Goal: Task Accomplishment & Management: Use online tool/utility

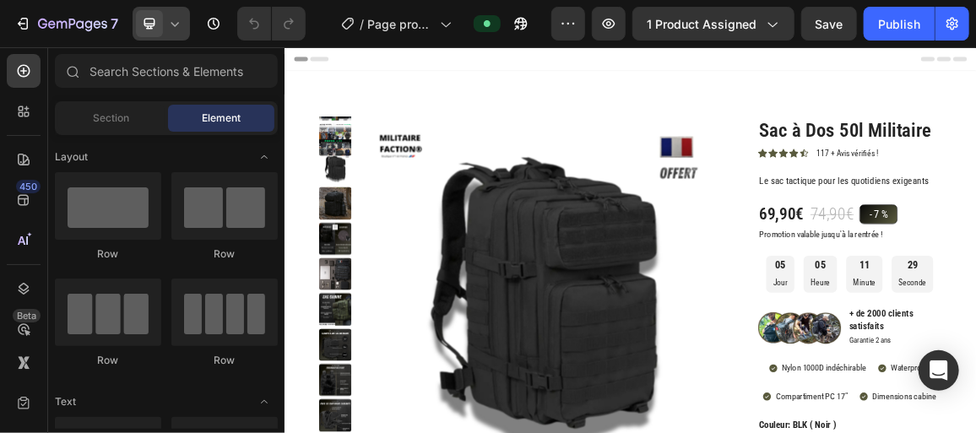
click at [187, 27] on div at bounding box center [161, 24] width 57 height 34
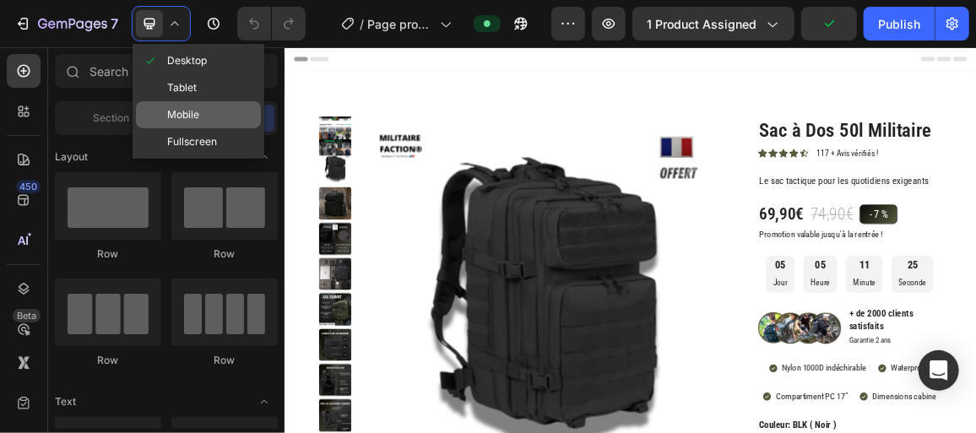
click at [187, 106] on span "Mobile" at bounding box center [183, 114] width 32 height 17
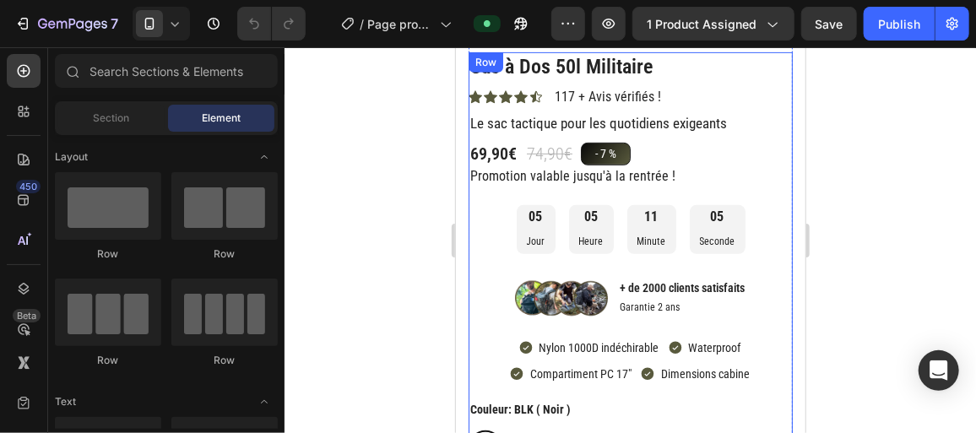
scroll to position [325, 0]
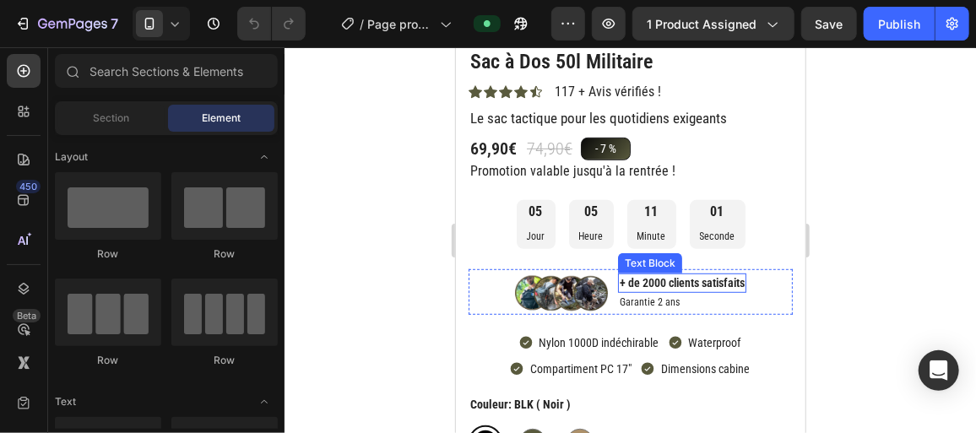
click at [665, 283] on p "+ de 2000 clients satisfaits" at bounding box center [681, 281] width 125 height 15
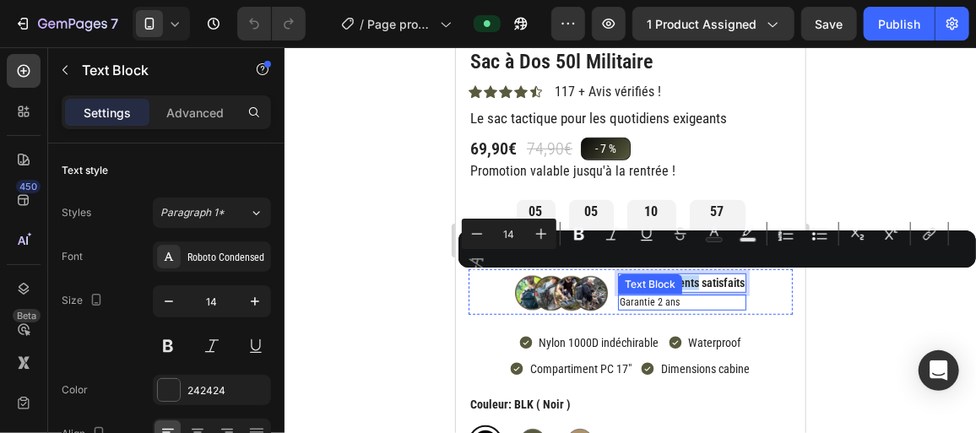
click at [655, 299] on p "Garantie 2 ans" at bounding box center [681, 302] width 125 height 14
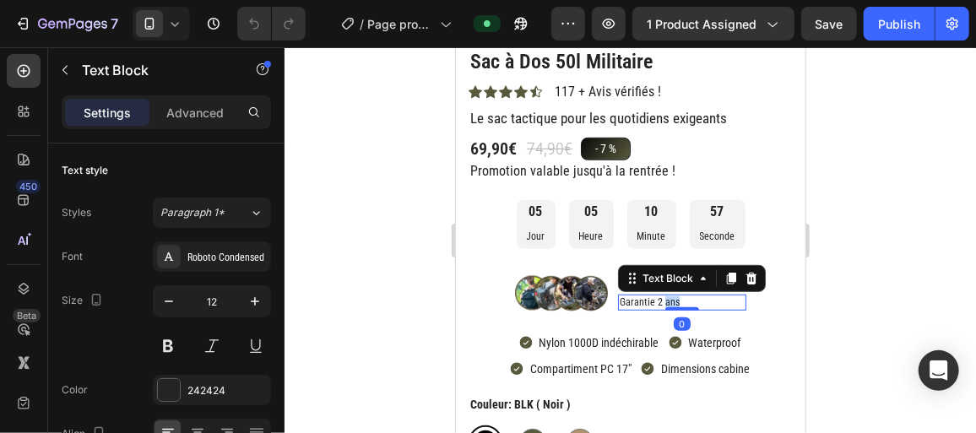
click at [655, 299] on p "Garantie 2 ans" at bounding box center [681, 302] width 125 height 14
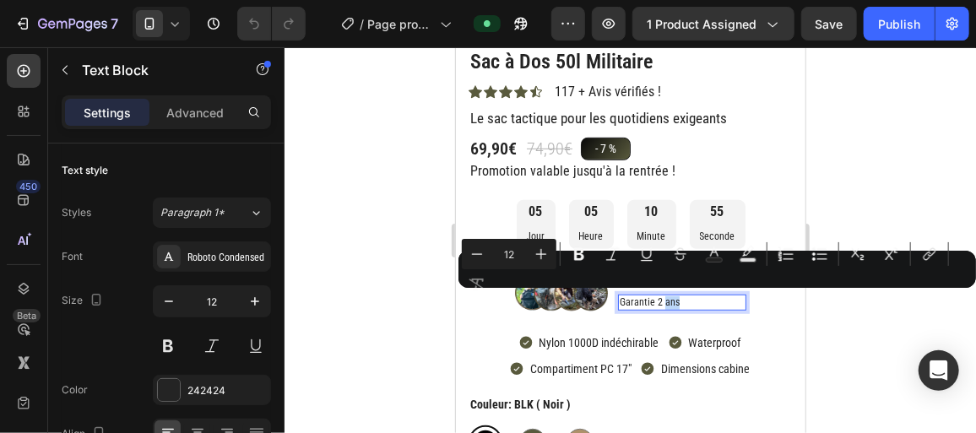
click at [655, 299] on p "Garantie 2 ans" at bounding box center [681, 302] width 125 height 14
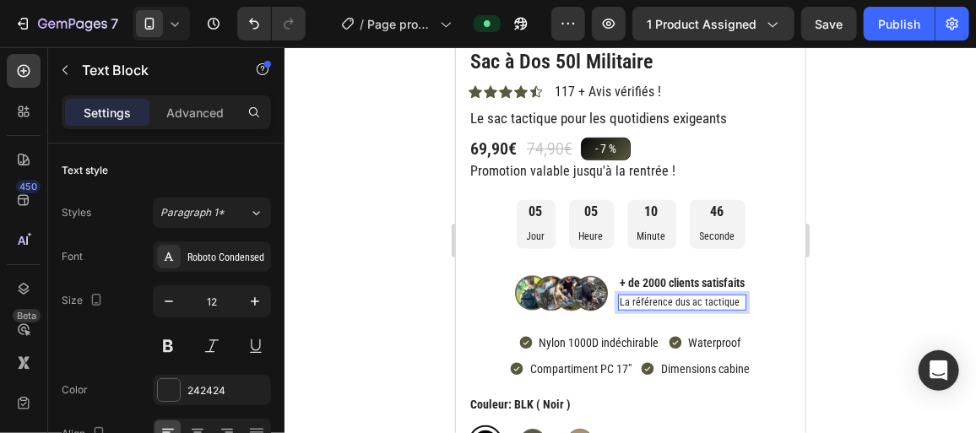
click at [826, 297] on div at bounding box center [629, 240] width 691 height 386
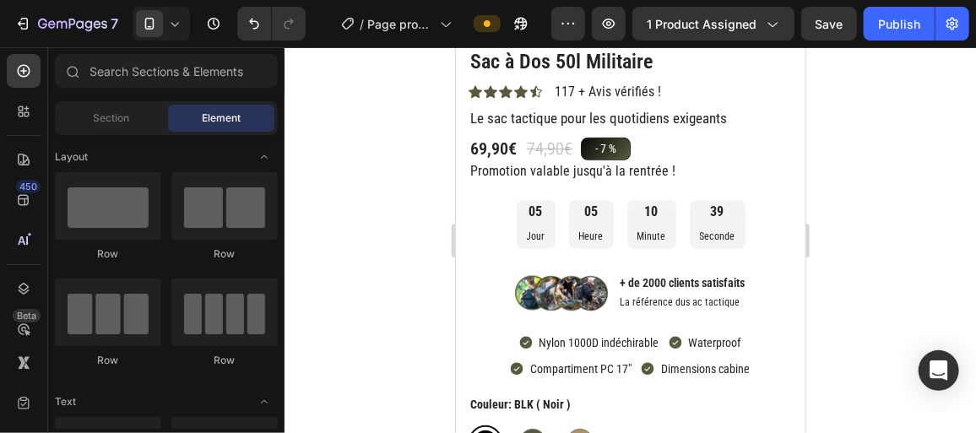
click at [398, 268] on div at bounding box center [629, 240] width 691 height 386
click at [844, 32] on button "Save" at bounding box center [829, 24] width 56 height 34
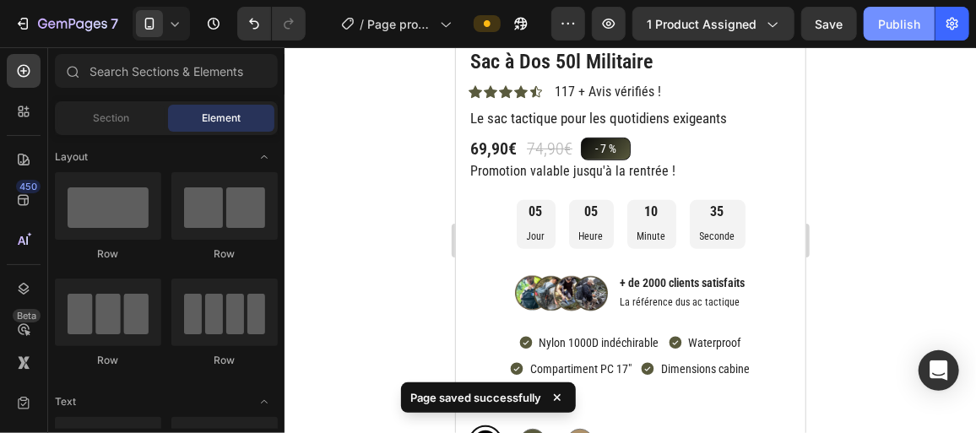
click at [886, 34] on button "Publish" at bounding box center [899, 24] width 71 height 34
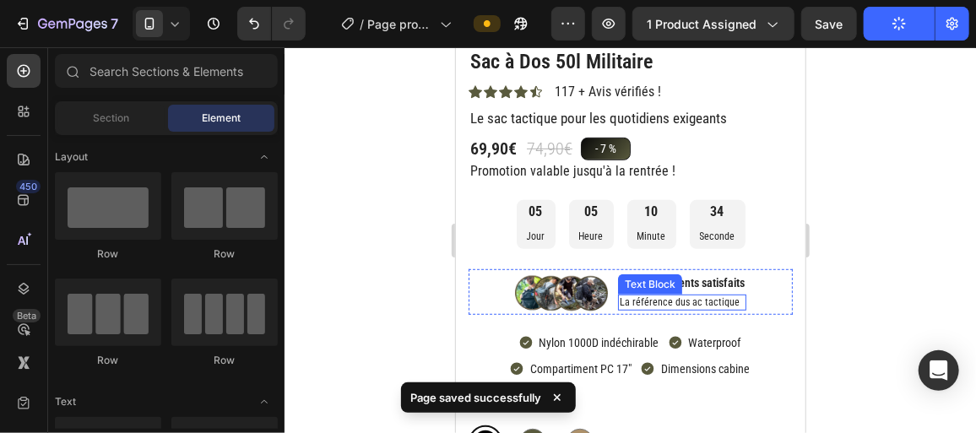
click at [683, 304] on p "La référence dus ac tactique" at bounding box center [681, 302] width 125 height 14
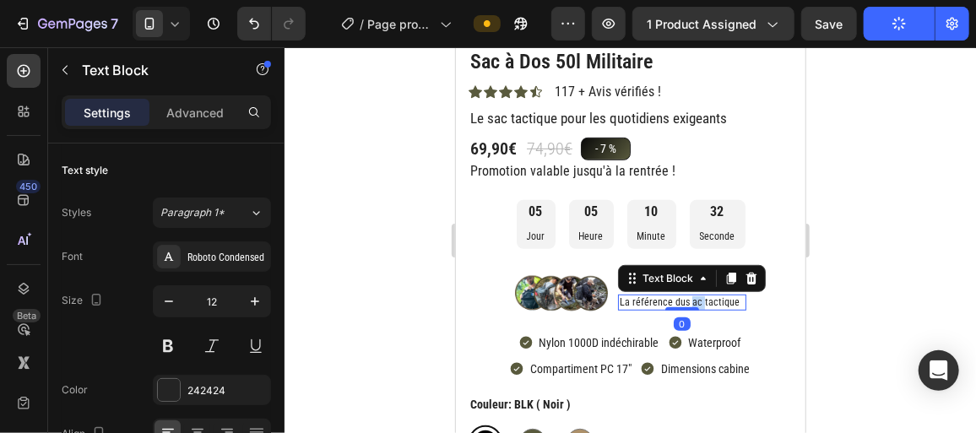
click at [680, 303] on p "La référence dus ac tactique" at bounding box center [681, 302] width 125 height 14
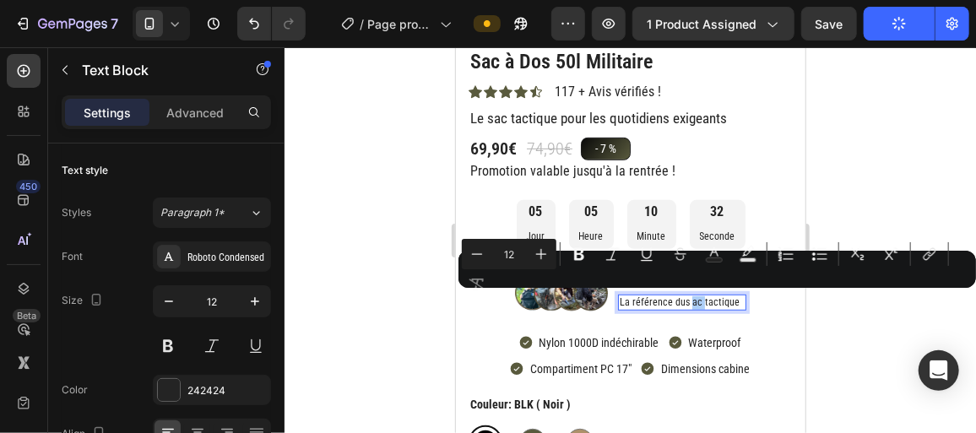
click at [842, 306] on div at bounding box center [629, 240] width 691 height 386
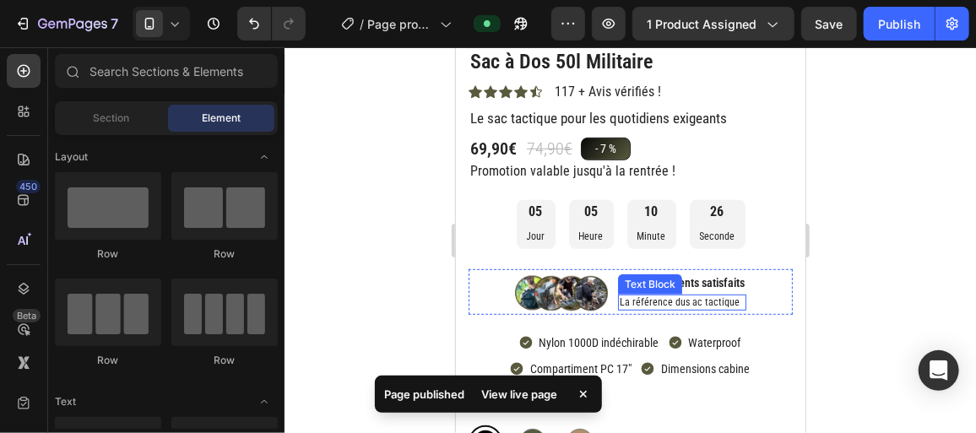
click at [681, 301] on p "La référence dus ac tactique" at bounding box center [681, 302] width 125 height 14
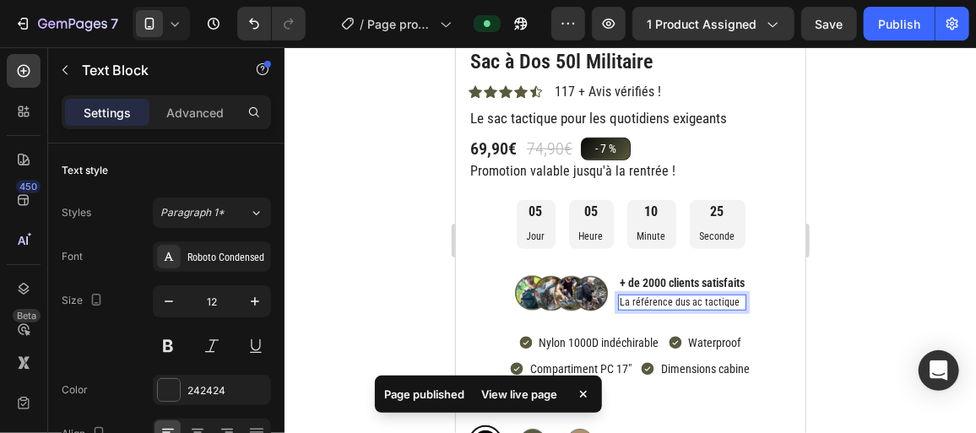
click at [681, 301] on p "La référence dus ac tactique" at bounding box center [681, 302] width 125 height 14
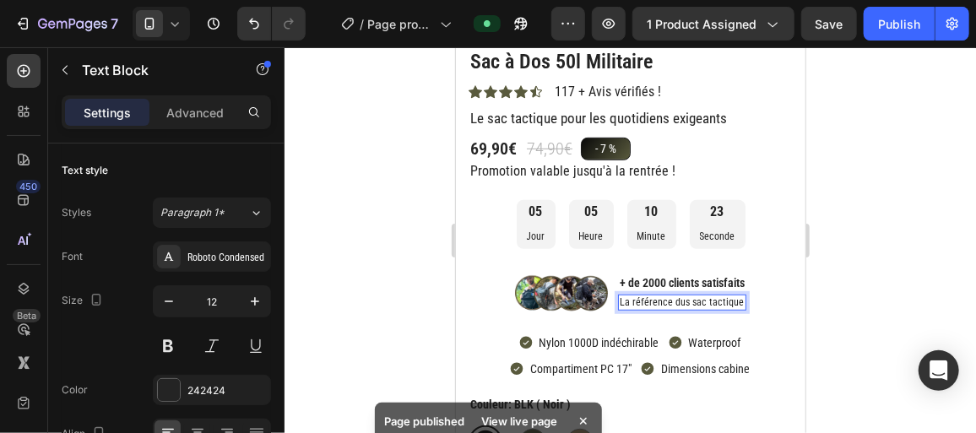
click at [680, 302] on p "La référence dus sac tactique" at bounding box center [681, 302] width 125 height 14
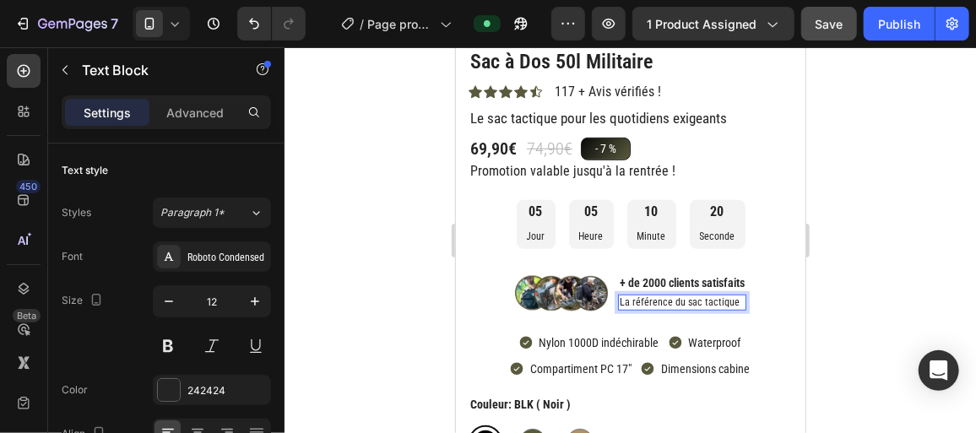
click at [838, 31] on div "Save" at bounding box center [829, 24] width 28 height 18
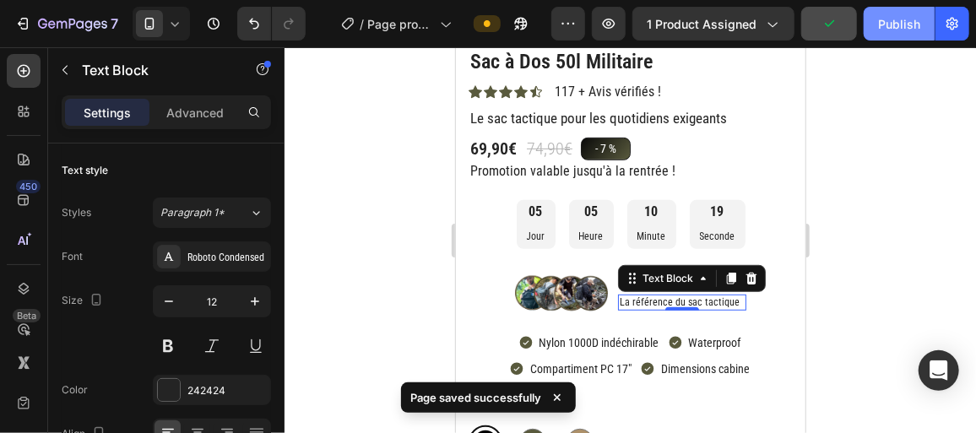
click at [879, 30] on div "Publish" at bounding box center [899, 24] width 42 height 18
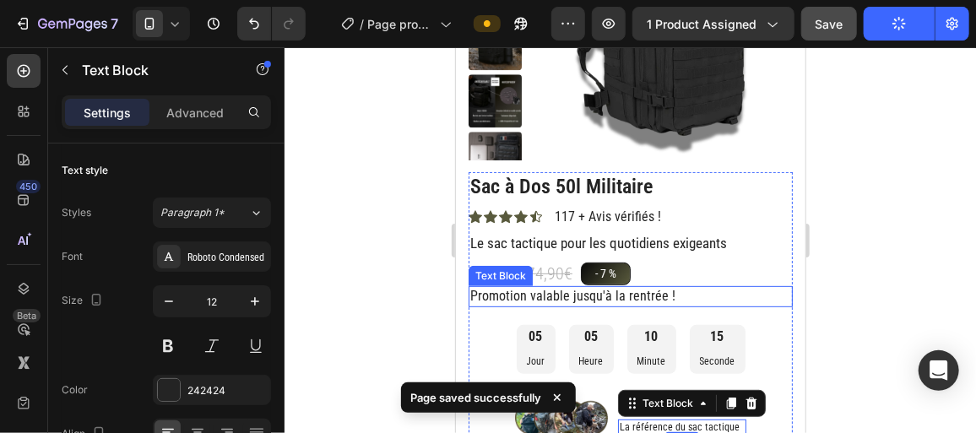
scroll to position [199, 0]
